Goal: Ask a question

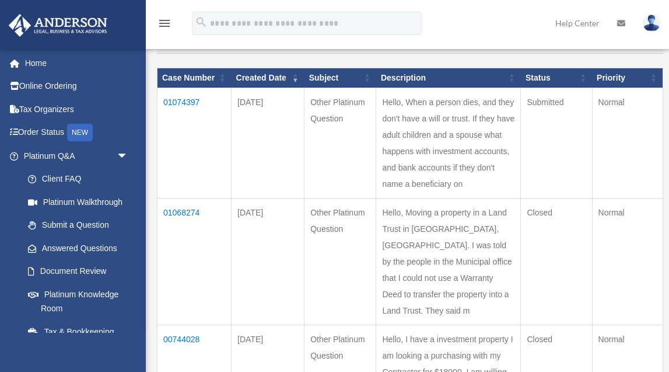
scroll to position [163, 0]
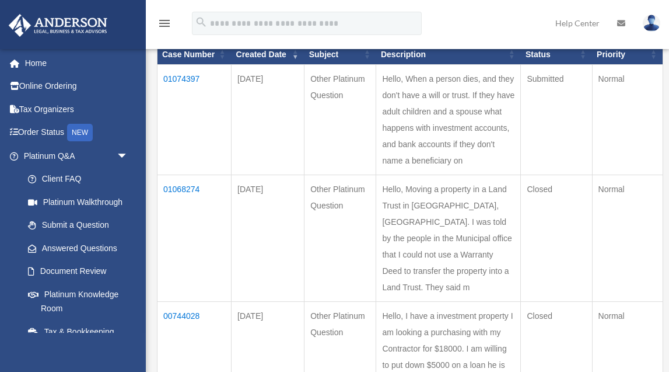
click at [432, 122] on td "Hello, When a person dies, and they don't have a will or trust. If they have ad…" at bounding box center [448, 119] width 145 height 110
click at [191, 85] on td "01074397" at bounding box center [194, 119] width 74 height 110
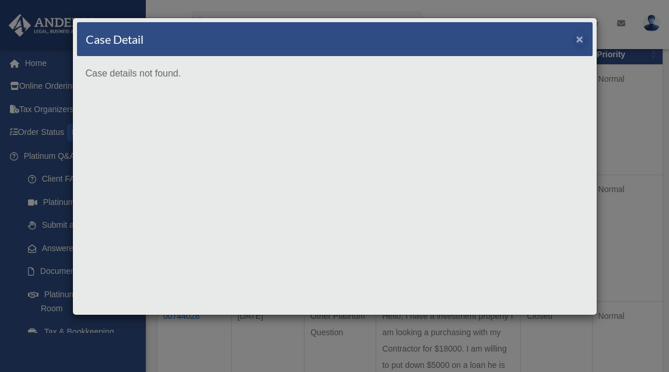
click at [579, 40] on span "×" at bounding box center [580, 38] width 8 height 13
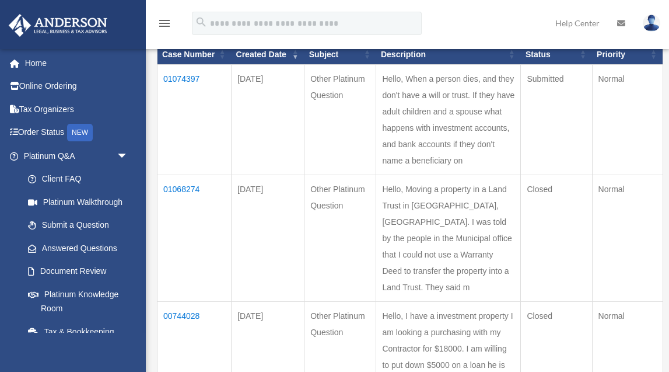
click at [660, 24] on img at bounding box center [651, 23] width 17 height 17
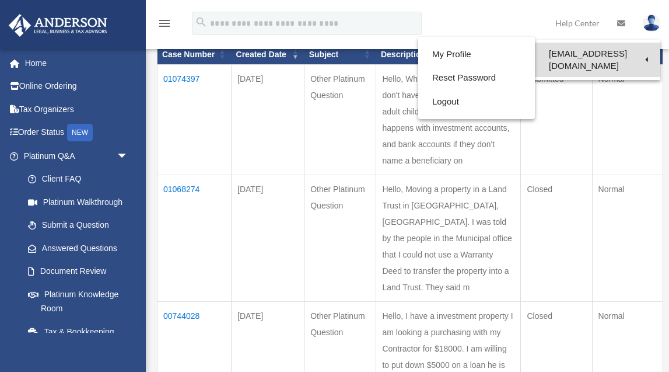
click at [575, 55] on link "[EMAIL_ADDRESS][DOMAIN_NAME]" at bounding box center [597, 60] width 125 height 34
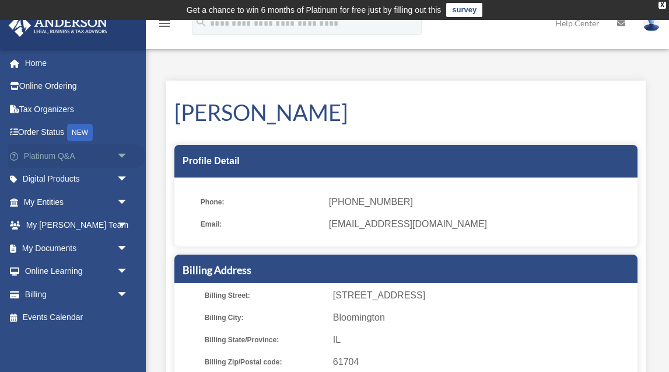
click at [71, 155] on link "Platinum Q&A arrow_drop_down" at bounding box center [77, 155] width 138 height 23
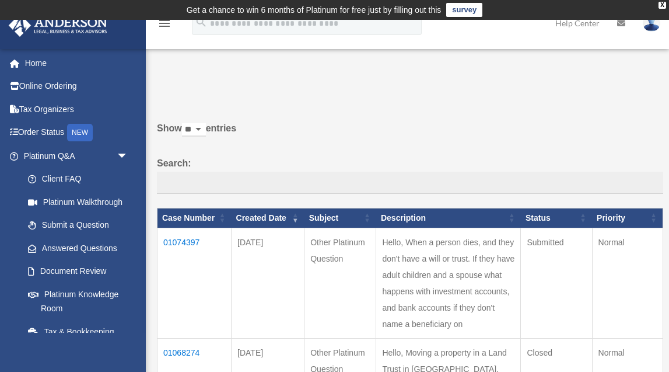
click at [178, 249] on td "01074397" at bounding box center [194, 282] width 74 height 110
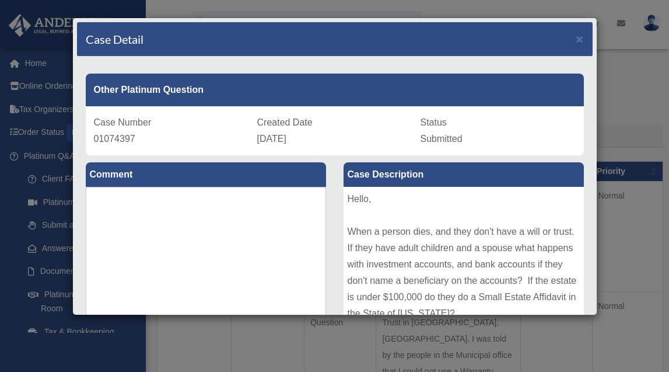
scroll to position [70, 0]
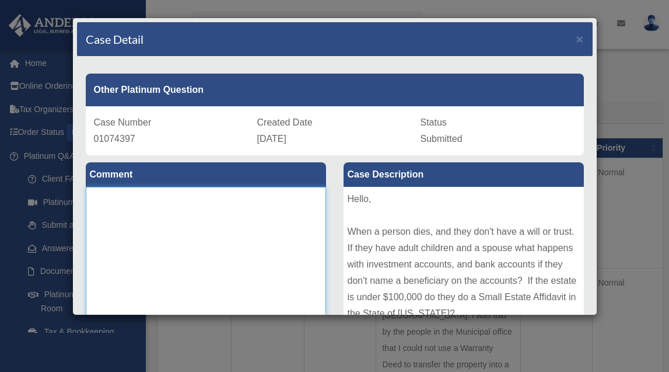
click at [299, 247] on textarea at bounding box center [206, 274] width 240 height 175
click at [366, 249] on div "Hello, When a person dies, and they don't have a will or trust. If they have ad…" at bounding box center [464, 274] width 240 height 175
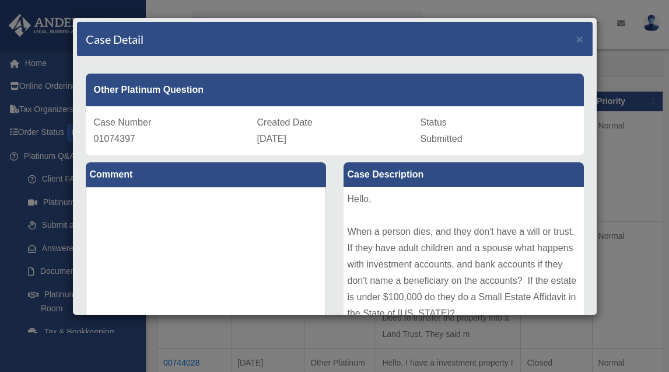
scroll to position [93, 0]
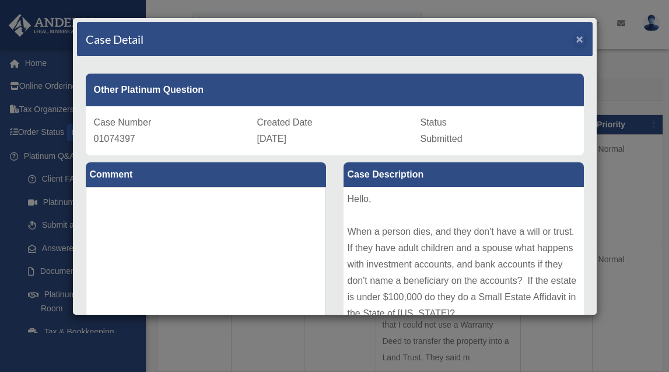
click at [582, 37] on span "×" at bounding box center [580, 38] width 8 height 13
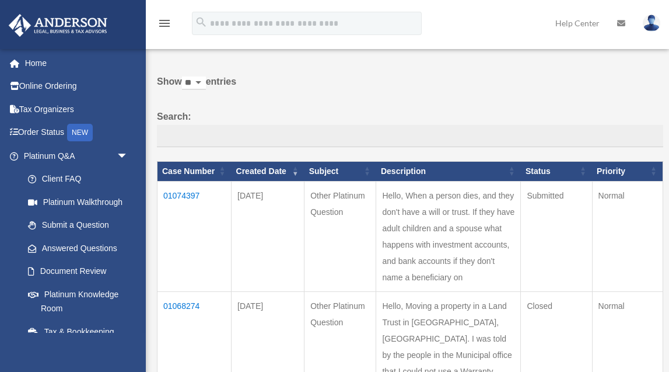
scroll to position [23, 0]
